Goal: Navigation & Orientation: Find specific page/section

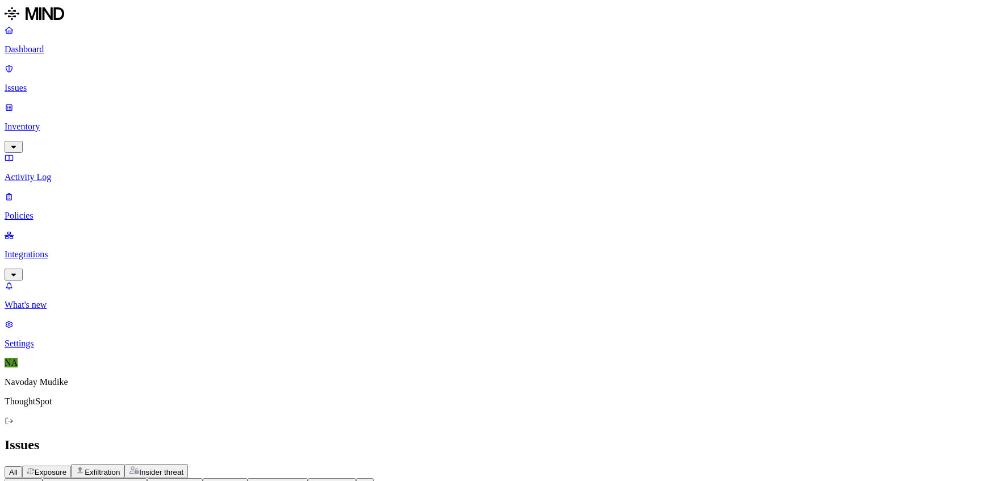
click at [476, 437] on div "Issues" at bounding box center [504, 444] width 999 height 15
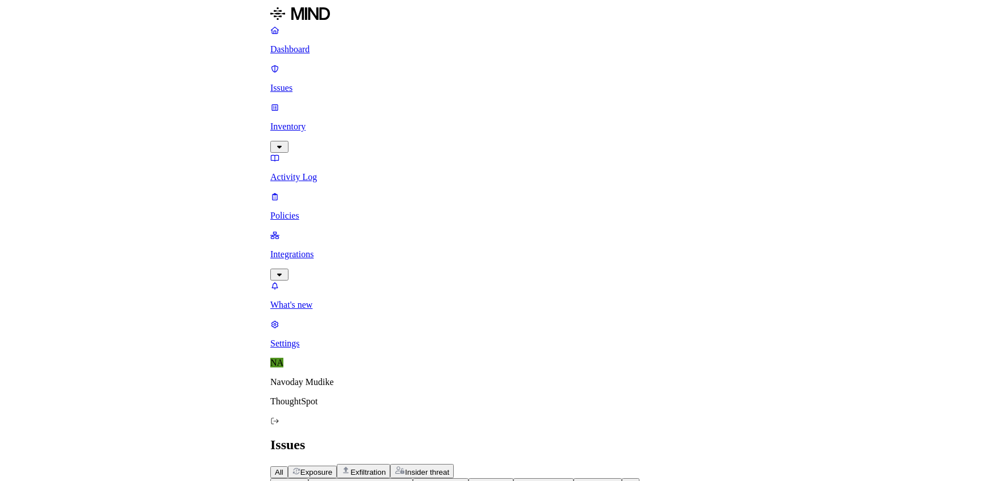
scroll to position [182, 0]
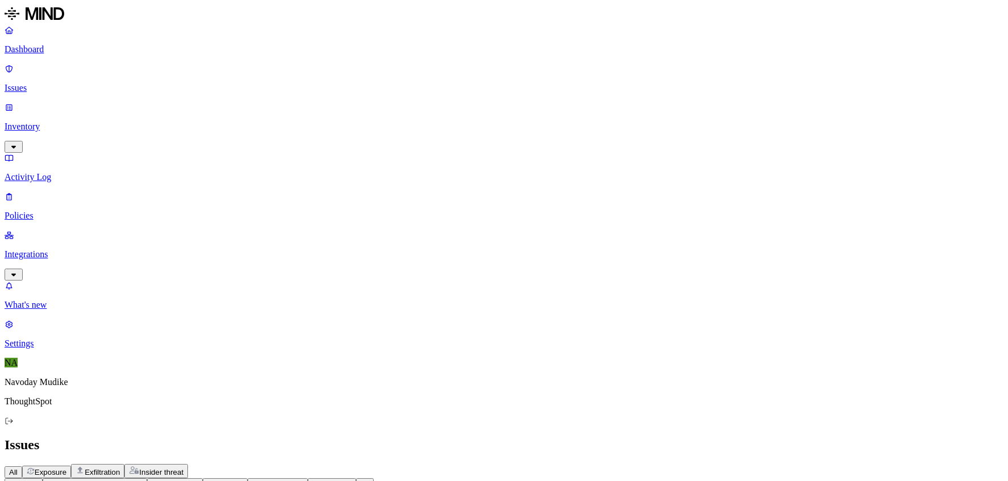
click at [61, 54] on p "Dashboard" at bounding box center [504, 49] width 999 height 10
click at [476, 437] on h2 "Dashboard" at bounding box center [504, 444] width 999 height 15
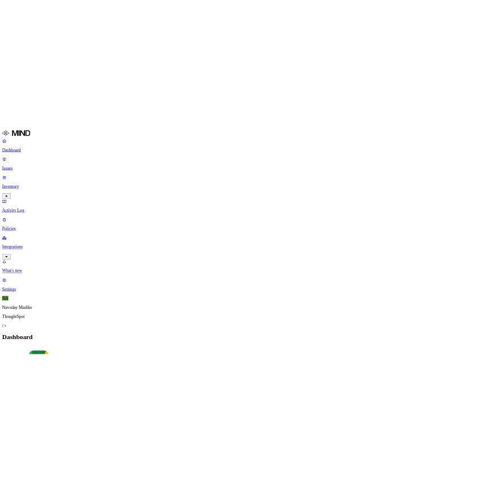
scroll to position [99, 0]
